Goal: Communication & Community: Answer question/provide support

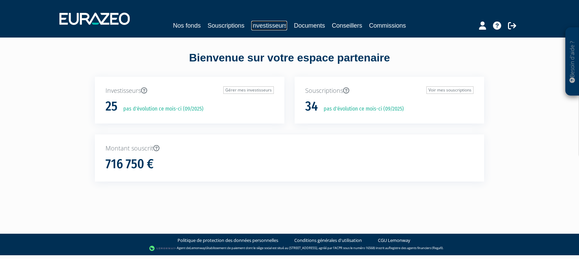
click at [251, 25] on link "Investisseurs" at bounding box center [269, 26] width 36 height 10
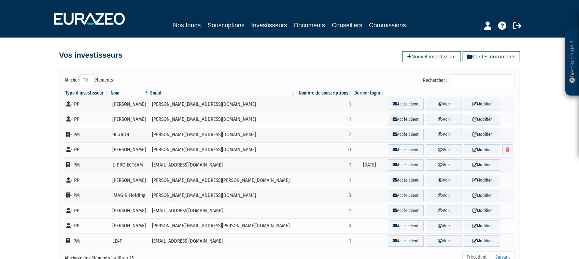
scroll to position [36, 0]
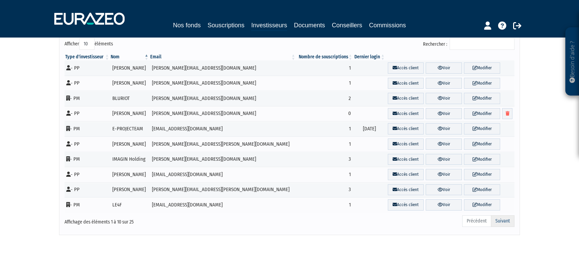
click at [504, 223] on link "Suivant" at bounding box center [503, 221] width 24 height 12
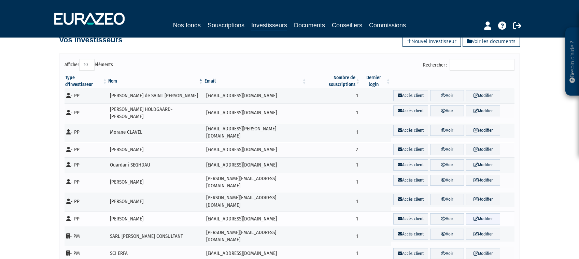
scroll to position [0, 0]
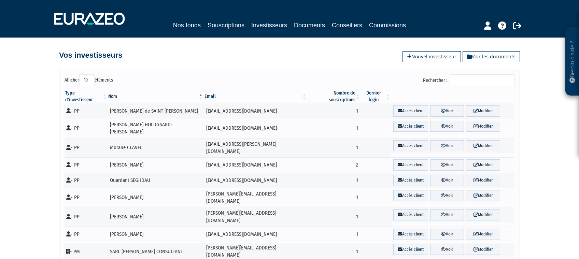
click at [505, 81] on input "Rechercher :" at bounding box center [481, 80] width 65 height 12
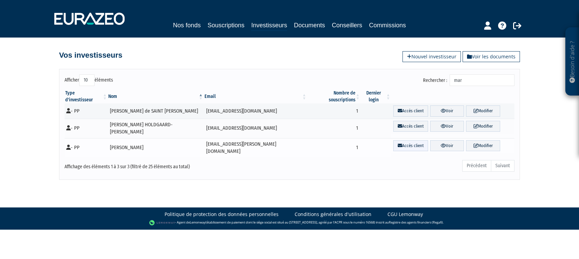
type input "mar"
click at [393, 140] on link "Accès client" at bounding box center [410, 145] width 35 height 11
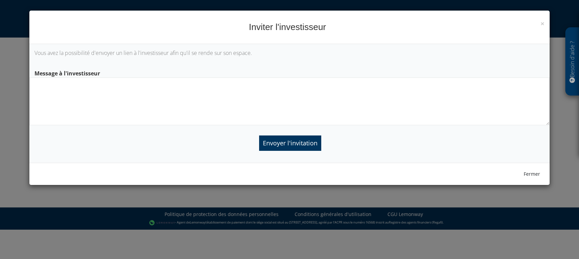
click at [326, 92] on textarea at bounding box center [289, 101] width 520 height 48
click at [288, 136] on div "Envoyer l'invitation" at bounding box center [289, 140] width 510 height 20
click at [282, 146] on input "Envoyer l'invitation" at bounding box center [290, 142] width 62 height 15
